Goal: Navigation & Orientation: Find specific page/section

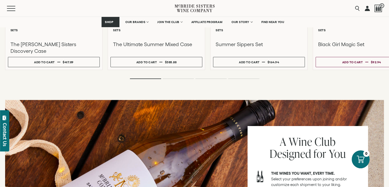
scroll to position [563, 0]
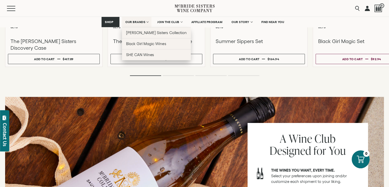
click at [143, 20] on link "OUR BRANDS" at bounding box center [136, 22] width 29 height 10
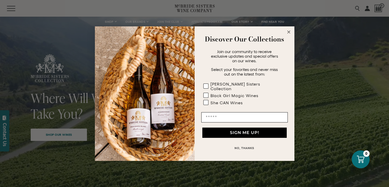
scroll to position [128, 0]
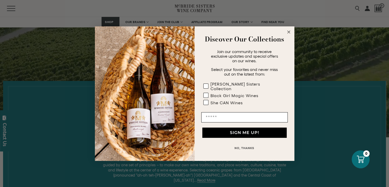
click at [289, 35] on circle "Close dialog" at bounding box center [289, 32] width 6 height 6
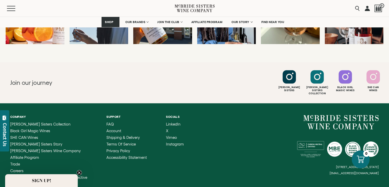
scroll to position [2319, 0]
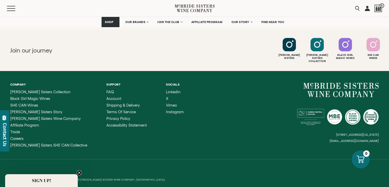
click at [79, 173] on circle "Close teaser" at bounding box center [79, 172] width 5 height 5
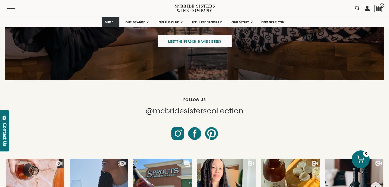
scroll to position [2089, 0]
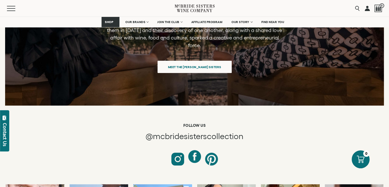
click at [193, 157] on li at bounding box center [194, 158] width 13 height 13
click at [196, 152] on div at bounding box center [194, 156] width 13 height 13
